Goal: Task Accomplishment & Management: Use online tool/utility

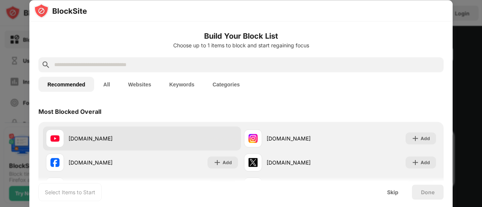
click at [217, 145] on div "youtube.com Already blocked" at bounding box center [142, 138] width 198 height 24
drag, startPoint x: 217, startPoint y: 145, endPoint x: 179, endPoint y: 142, distance: 38.5
click at [179, 142] on div "youtube.com Already blocked" at bounding box center [142, 138] width 198 height 24
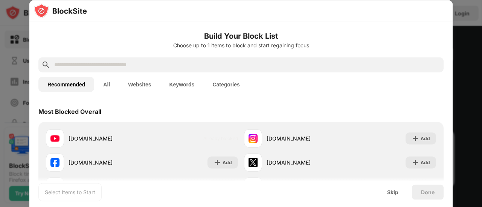
click at [78, 195] on div "Select Items to Start" at bounding box center [70, 193] width 50 height 8
click at [105, 81] on button "All" at bounding box center [106, 84] width 25 height 15
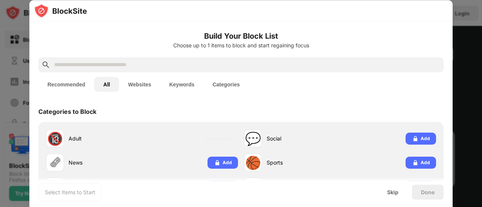
click at [78, 86] on button "Recommended" at bounding box center [66, 84] width 56 height 15
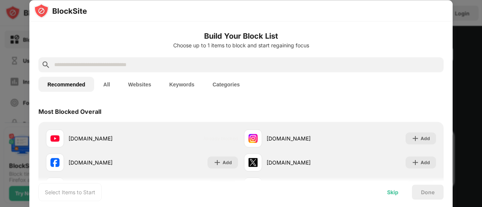
click at [386, 189] on div "Skip" at bounding box center [392, 192] width 29 height 15
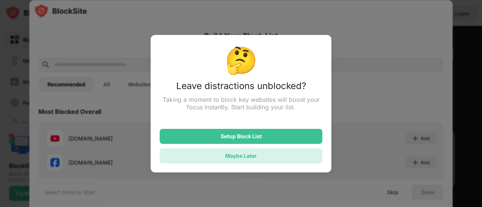
click at [305, 162] on div "Maybe Later" at bounding box center [241, 156] width 163 height 15
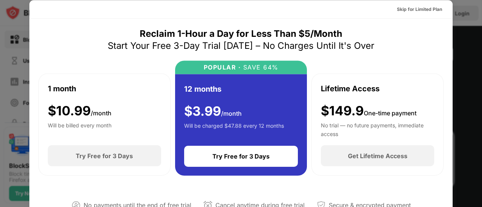
click at [478, 98] on div at bounding box center [241, 103] width 482 height 207
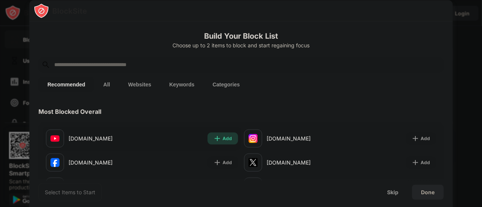
click at [219, 140] on div "Add" at bounding box center [222, 138] width 30 height 12
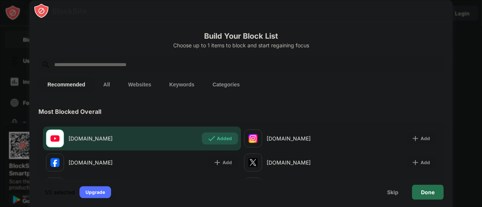
click at [413, 190] on div "Done" at bounding box center [428, 192] width 32 height 15
